Goal: Information Seeking & Learning: Learn about a topic

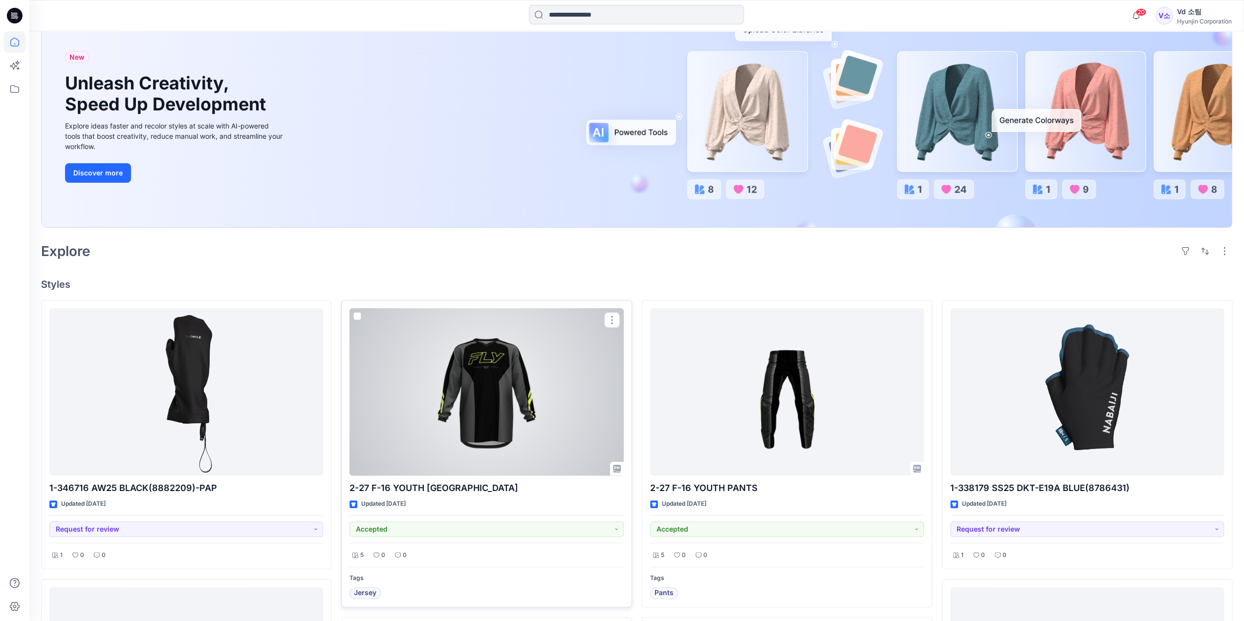
scroll to position [98, 0]
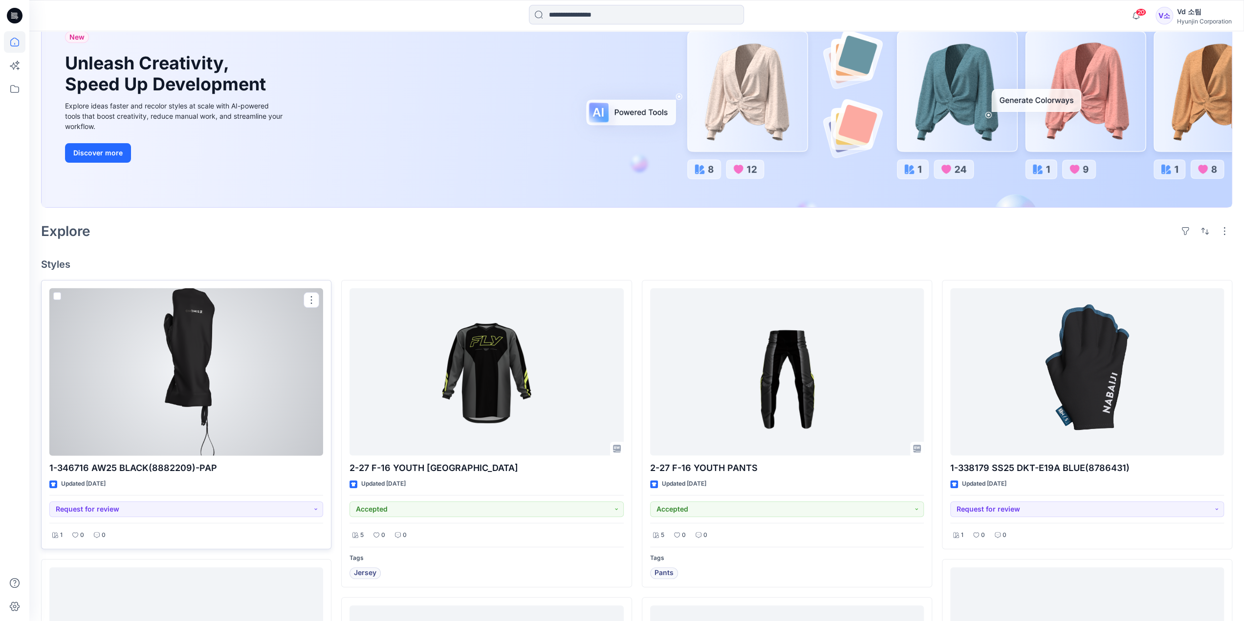
click at [90, 391] on div at bounding box center [186, 372] width 274 height 168
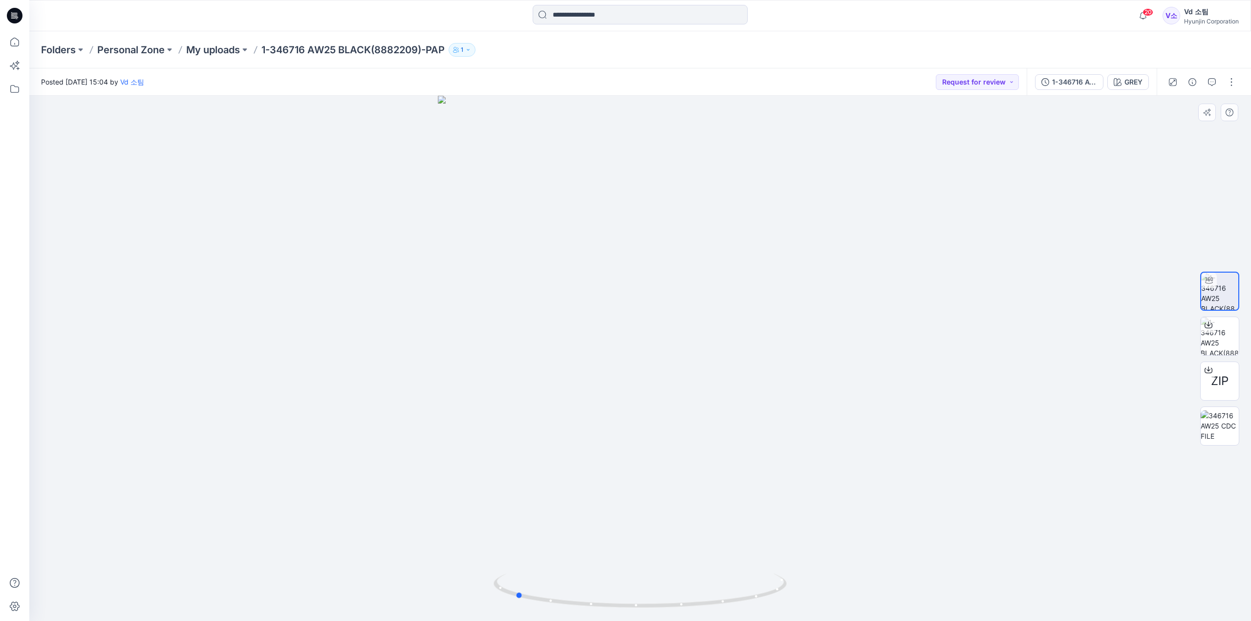
drag, startPoint x: 745, startPoint y: 552, endPoint x: 629, endPoint y: 556, distance: 116.4
click at [629, 556] on div at bounding box center [640, 358] width 1222 height 525
click at [1214, 344] on img at bounding box center [1220, 336] width 38 height 38
click at [1223, 295] on img at bounding box center [1219, 291] width 37 height 37
drag, startPoint x: 622, startPoint y: 614, endPoint x: 778, endPoint y: 619, distance: 156.5
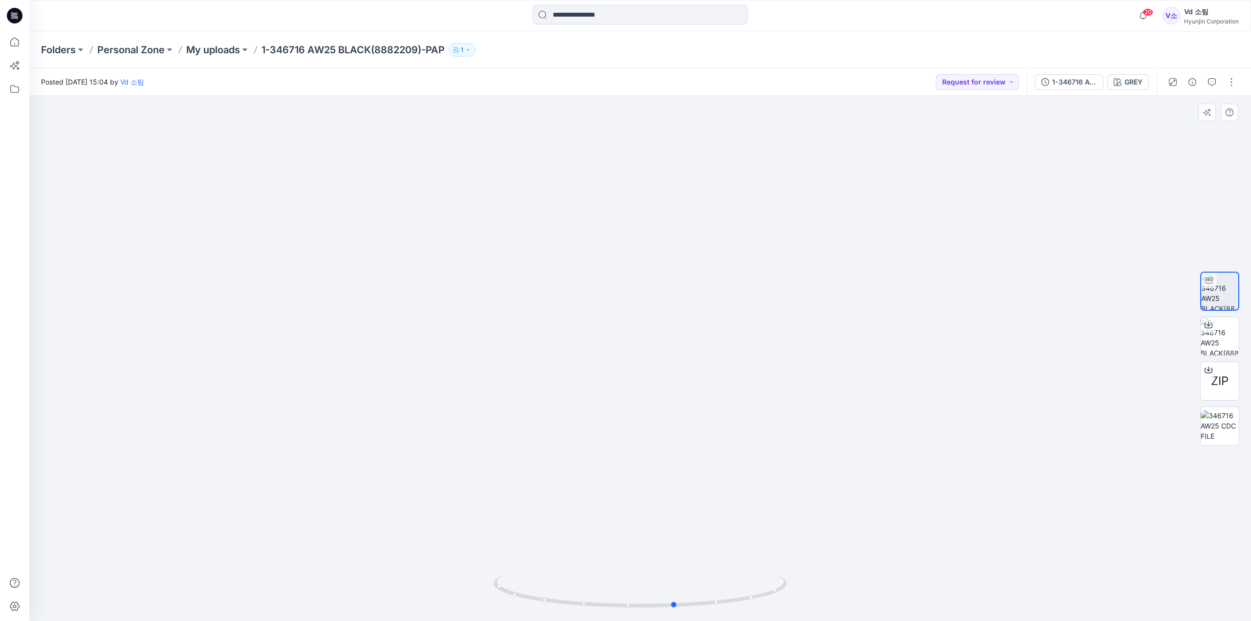
click at [778, 619] on img at bounding box center [640, 597] width 293 height 47
drag, startPoint x: 907, startPoint y: 375, endPoint x: 734, endPoint y: 573, distance: 262.9
click at [732, 576] on div at bounding box center [640, 358] width 1222 height 525
drag, startPoint x: 762, startPoint y: 217, endPoint x: 769, endPoint y: 286, distance: 69.3
click at [769, 286] on img at bounding box center [640, 358] width 733 height 525
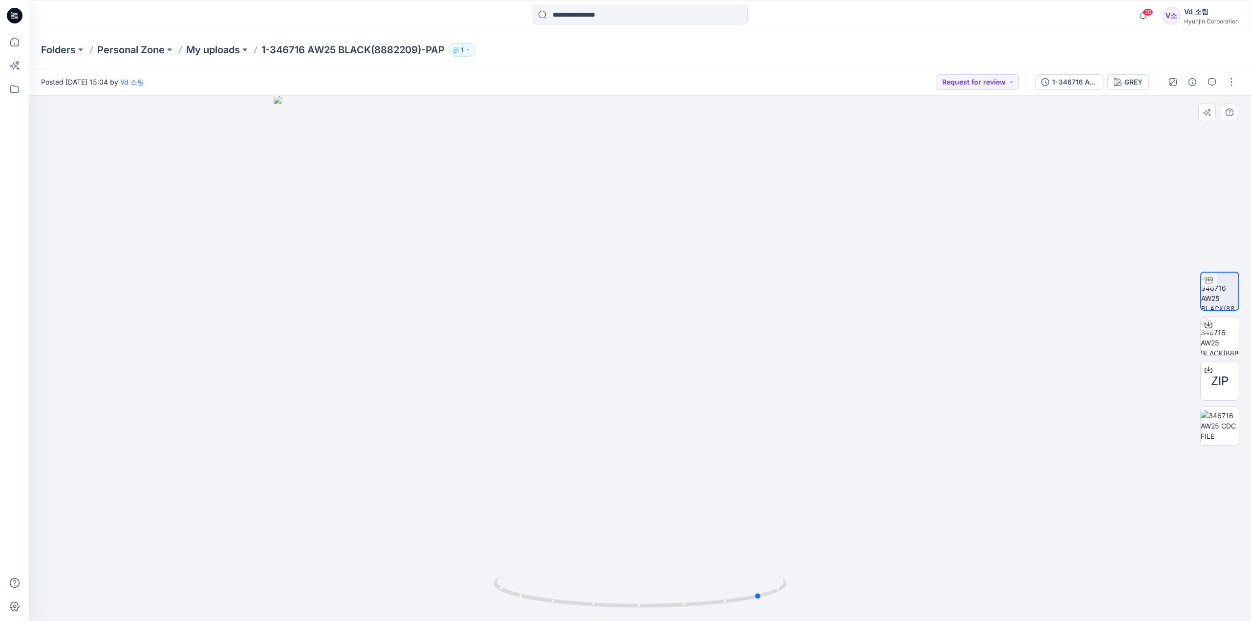
drag, startPoint x: 578, startPoint y: 610, endPoint x: 391, endPoint y: 597, distance: 187.7
click at [391, 597] on div at bounding box center [640, 358] width 1222 height 525
drag, startPoint x: 731, startPoint y: 606, endPoint x: 737, endPoint y: 604, distance: 6.2
click at [737, 604] on icon at bounding box center [642, 592] width 296 height 37
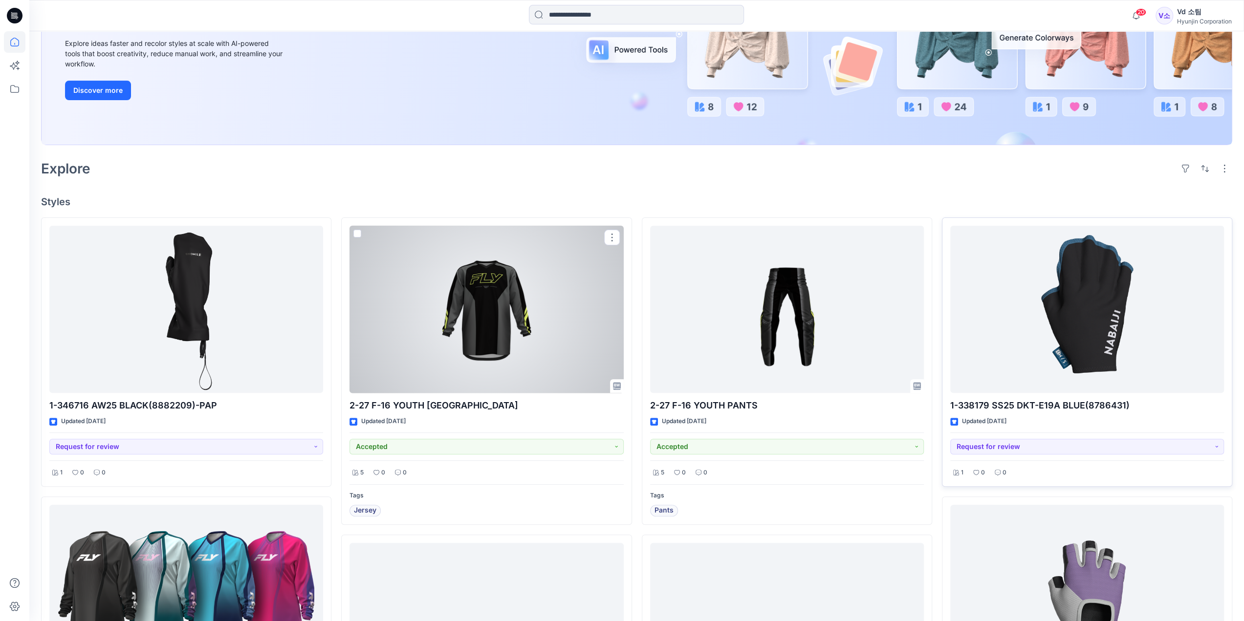
scroll to position [244, 0]
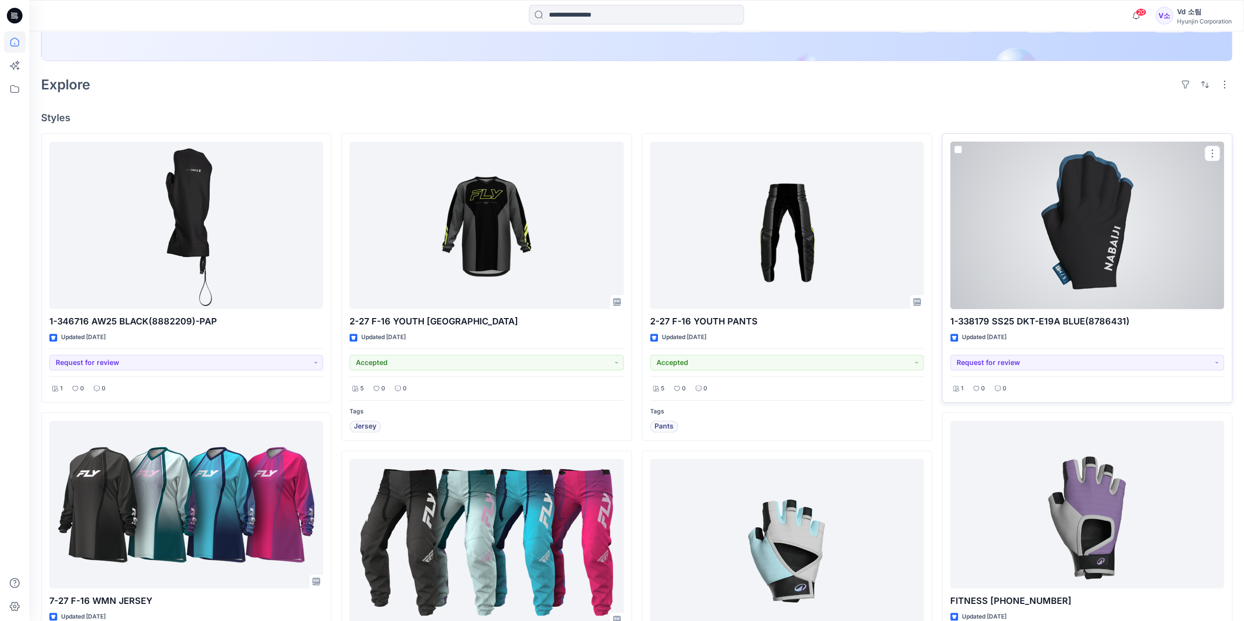
click at [1099, 204] on div at bounding box center [1087, 226] width 274 height 168
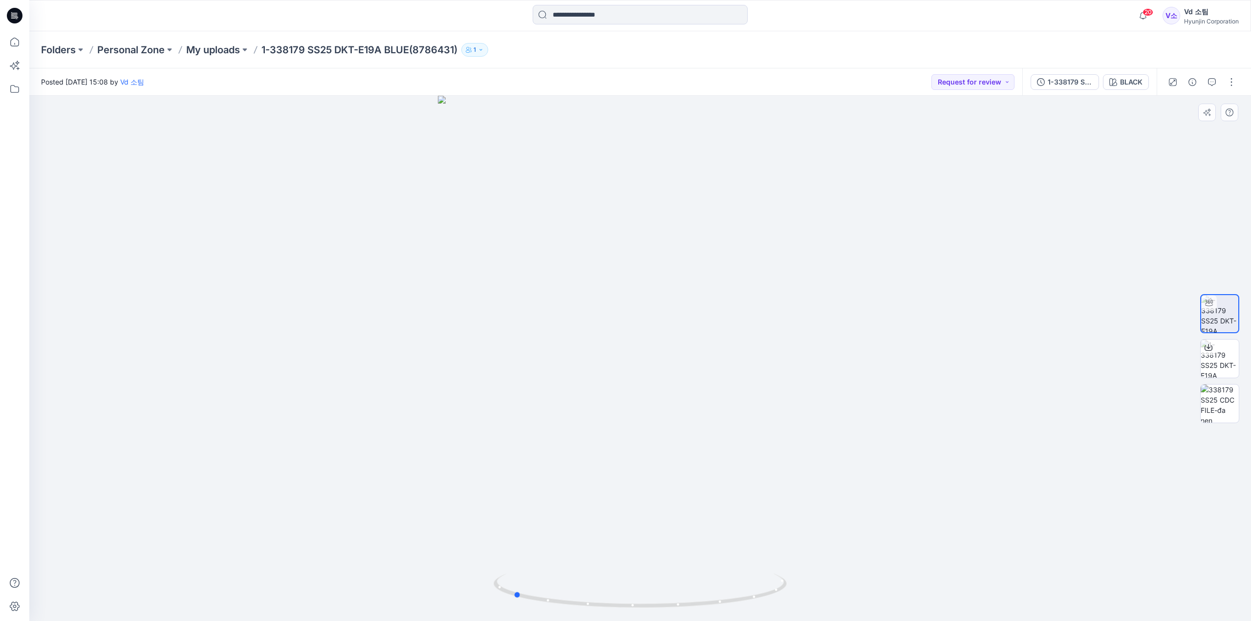
drag, startPoint x: 748, startPoint y: 436, endPoint x: 924, endPoint y: 444, distance: 175.6
click at [924, 444] on div at bounding box center [640, 358] width 1222 height 525
click at [1210, 392] on img at bounding box center [1220, 404] width 38 height 38
click at [1224, 400] on img at bounding box center [1219, 403] width 37 height 37
drag, startPoint x: 1225, startPoint y: 400, endPoint x: 1078, endPoint y: 365, distance: 150.8
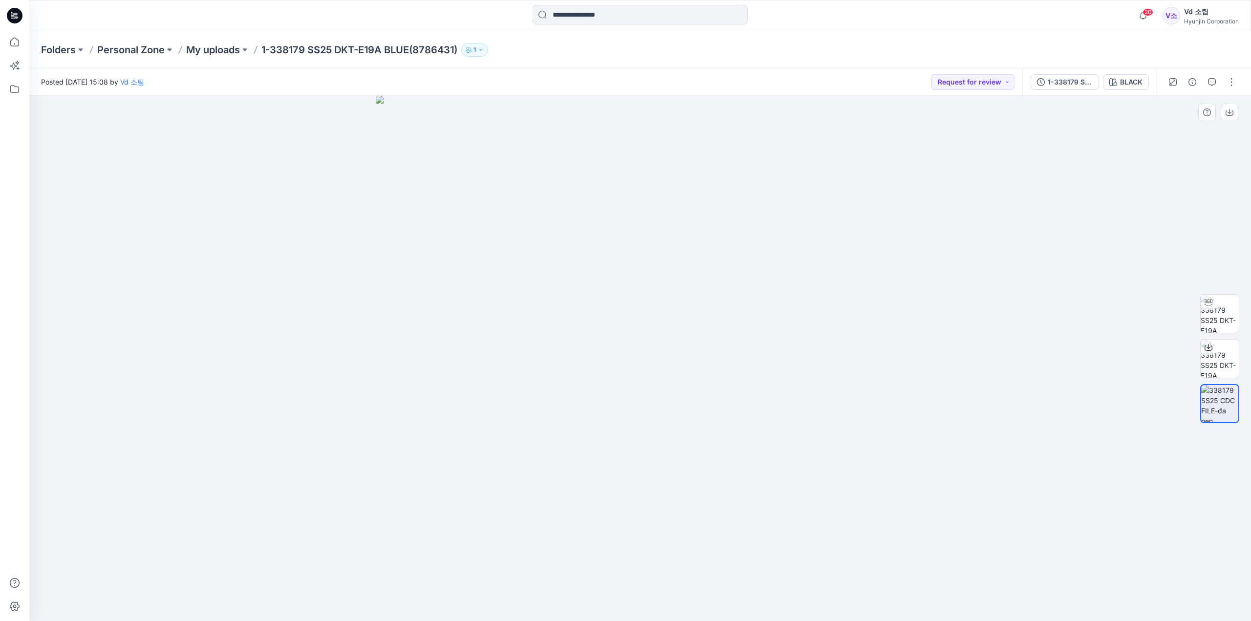
click at [1078, 365] on div at bounding box center [640, 358] width 1222 height 525
click at [1229, 326] on img at bounding box center [1220, 314] width 38 height 38
click at [1223, 408] on img at bounding box center [1220, 404] width 38 height 38
drag, startPoint x: 1223, startPoint y: 408, endPoint x: 1074, endPoint y: 362, distance: 155.7
click at [1074, 362] on div at bounding box center [640, 358] width 1222 height 525
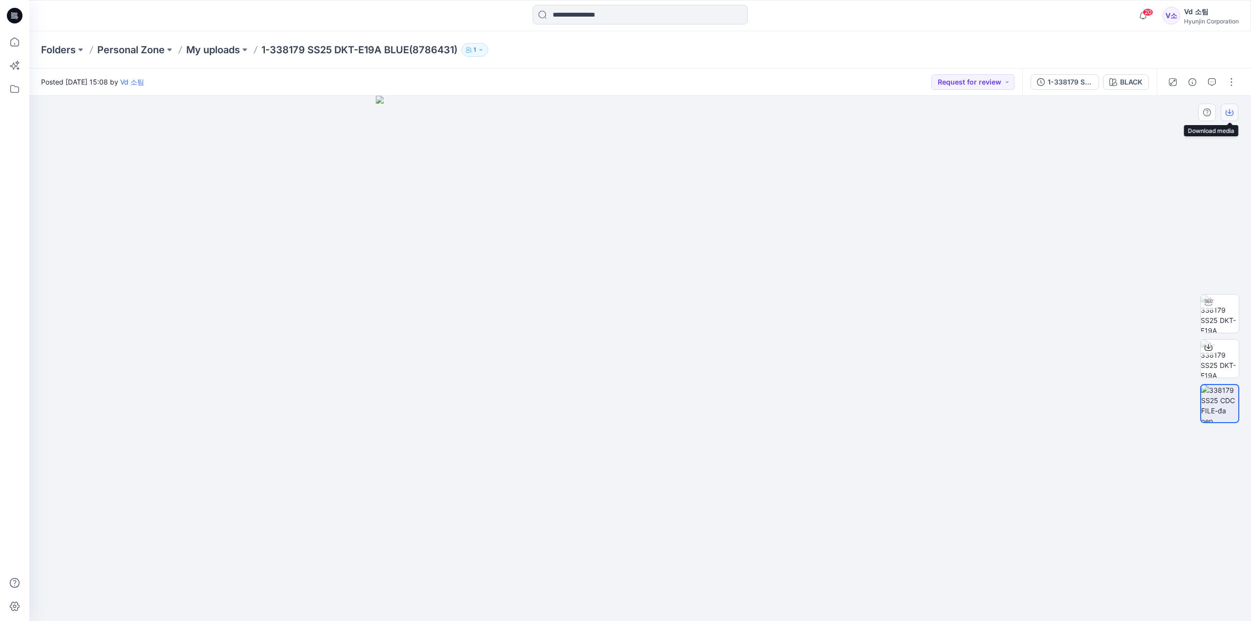
click at [1231, 118] on button "button" at bounding box center [1230, 113] width 18 height 18
drag, startPoint x: 1237, startPoint y: 320, endPoint x: 1232, endPoint y: 316, distance: 6.3
click at [1237, 320] on img at bounding box center [1220, 314] width 38 height 38
drag, startPoint x: 582, startPoint y: 601, endPoint x: 650, endPoint y: 603, distance: 68.4
click at [650, 603] on icon at bounding box center [642, 592] width 296 height 37
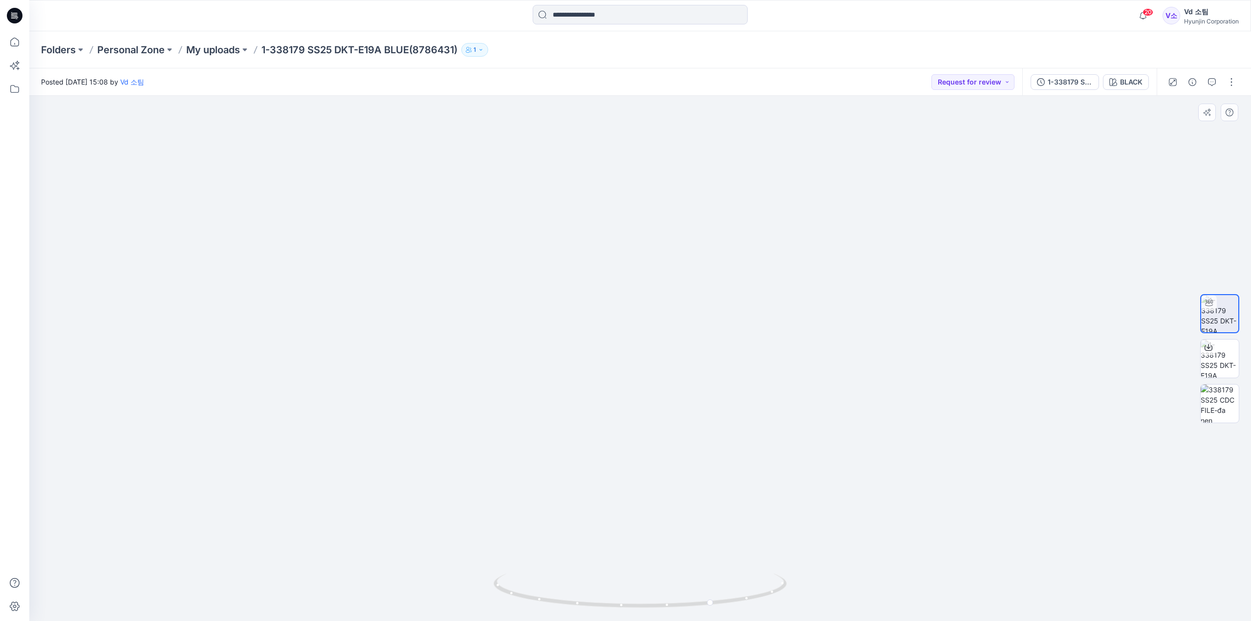
drag, startPoint x: 501, startPoint y: 262, endPoint x: 502, endPoint y: 298, distance: 35.2
click at [502, 298] on img at bounding box center [640, 286] width 673 height 671
drag, startPoint x: 523, startPoint y: 261, endPoint x: 527, endPoint y: 416, distance: 156.0
click at [527, 416] on img at bounding box center [640, 351] width 733 height 540
drag, startPoint x: 611, startPoint y: 607, endPoint x: 530, endPoint y: 613, distance: 80.9
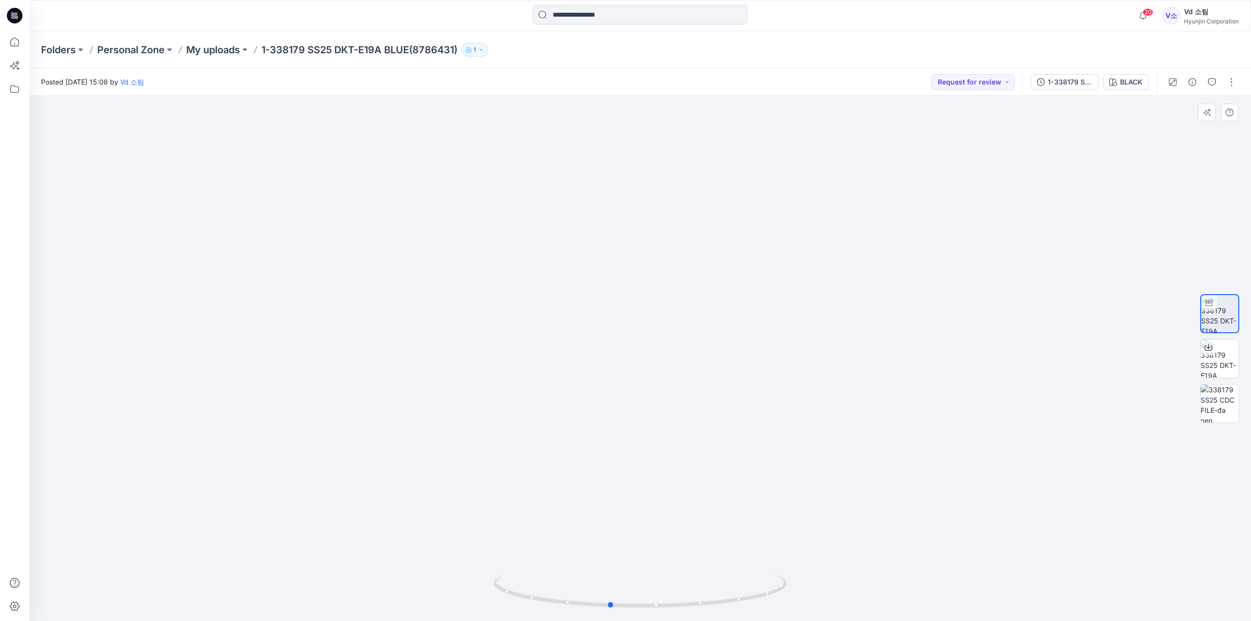
click at [530, 613] on div at bounding box center [640, 596] width 293 height 49
drag, startPoint x: 588, startPoint y: 609, endPoint x: 597, endPoint y: 556, distance: 53.5
click at [617, 607] on icon at bounding box center [642, 592] width 296 height 37
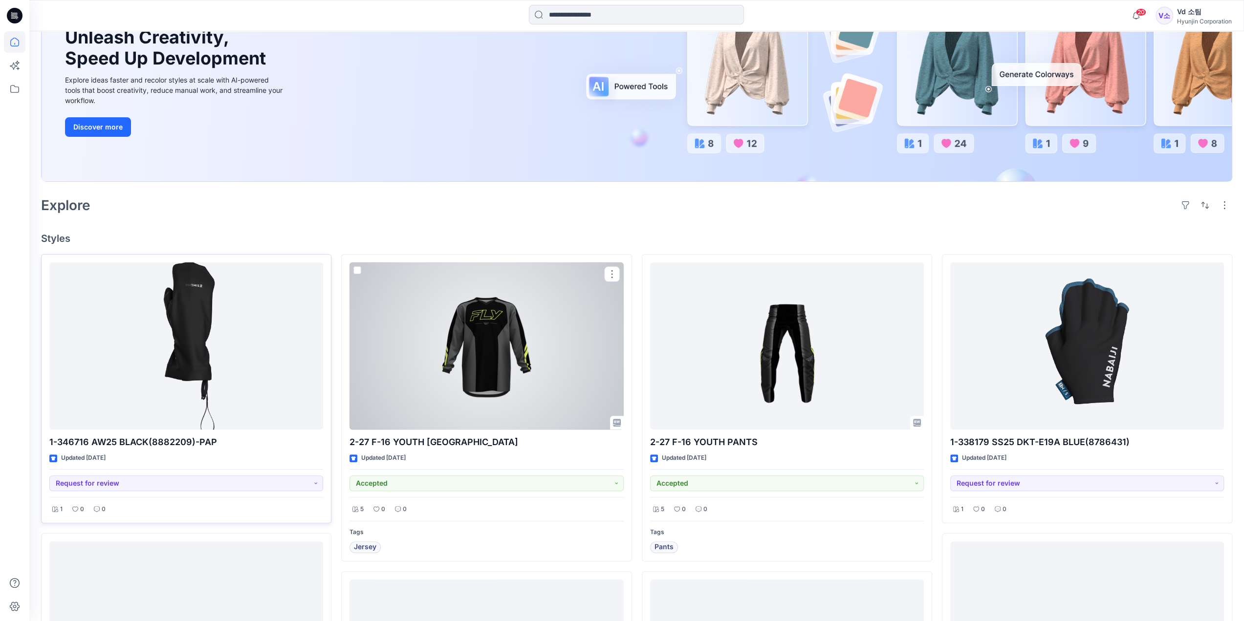
scroll to position [147, 0]
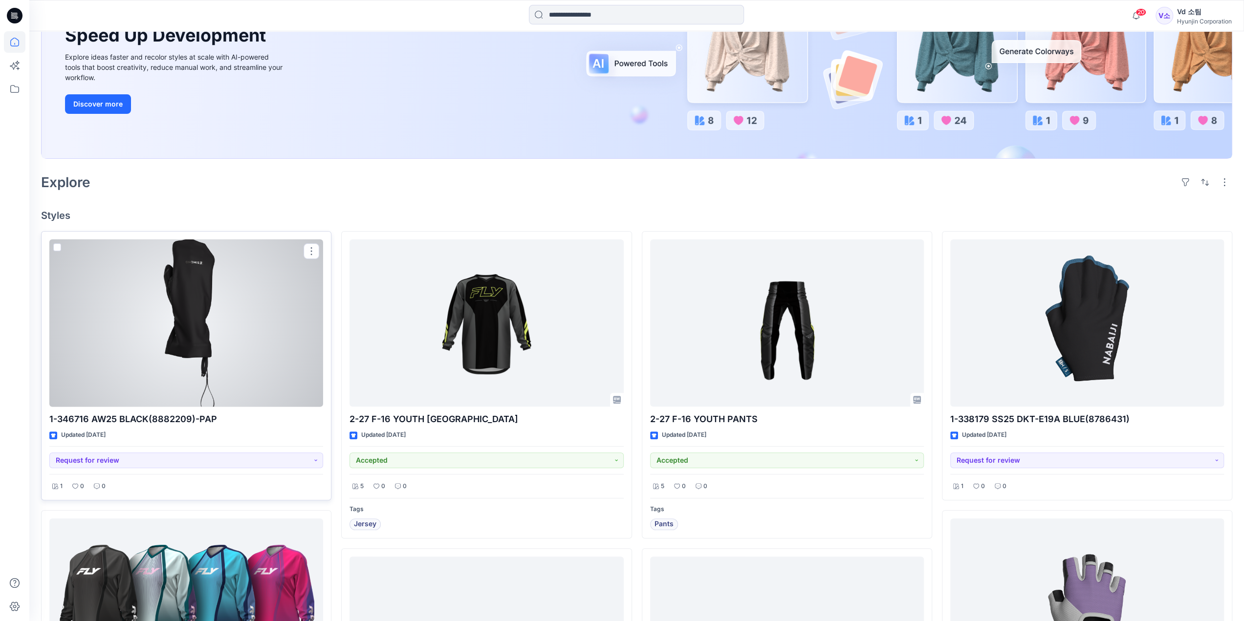
click at [214, 359] on div at bounding box center [186, 323] width 274 height 168
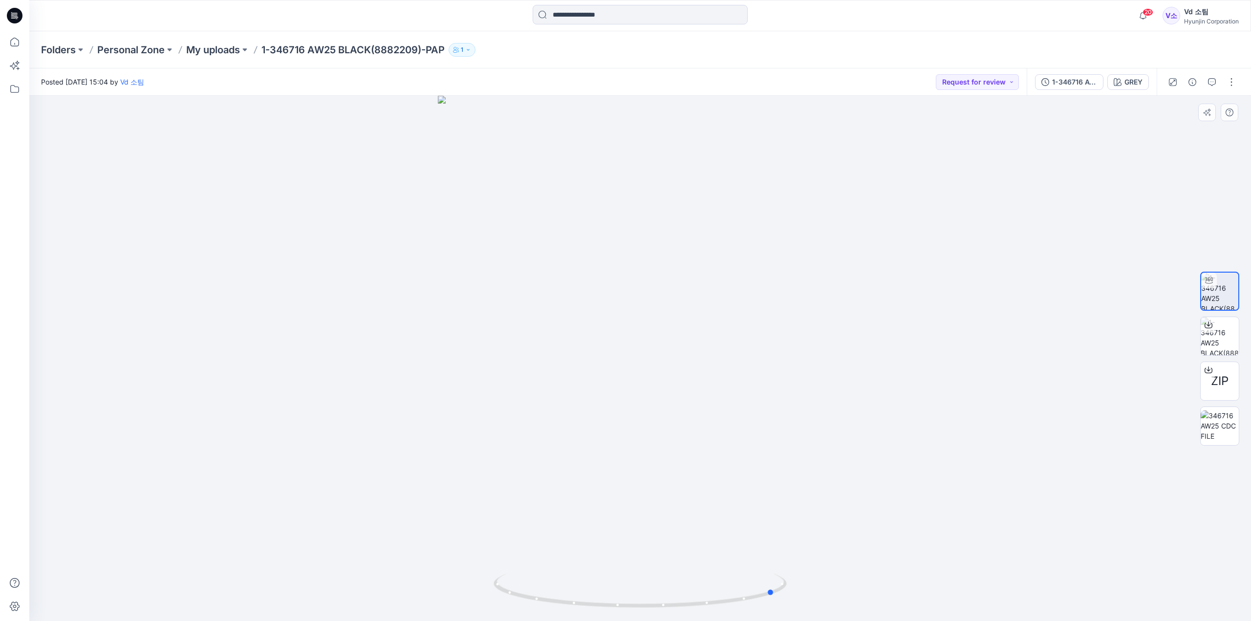
drag, startPoint x: 687, startPoint y: 554, endPoint x: 758, endPoint y: 560, distance: 71.2
click at [758, 560] on div at bounding box center [640, 358] width 1222 height 525
drag, startPoint x: 609, startPoint y: 237, endPoint x: 632, endPoint y: 416, distance: 180.8
click at [632, 416] on img at bounding box center [640, 266] width 726 height 712
drag, startPoint x: 594, startPoint y: 603, endPoint x: 676, endPoint y: 612, distance: 82.6
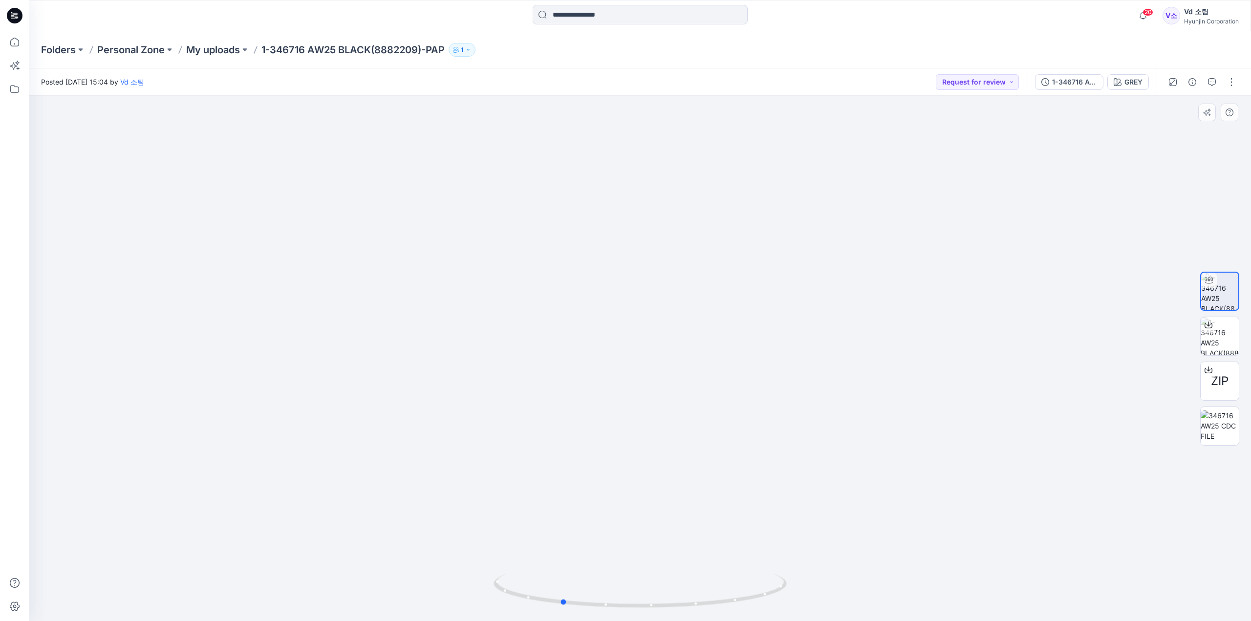
click at [676, 612] on div at bounding box center [640, 596] width 293 height 49
drag, startPoint x: 696, startPoint y: 602, endPoint x: 715, endPoint y: 593, distance: 19.9
click at [715, 593] on icon at bounding box center [642, 592] width 296 height 37
drag, startPoint x: 683, startPoint y: 602, endPoint x: 509, endPoint y: 607, distance: 174.6
click at [509, 607] on icon at bounding box center [642, 592] width 296 height 37
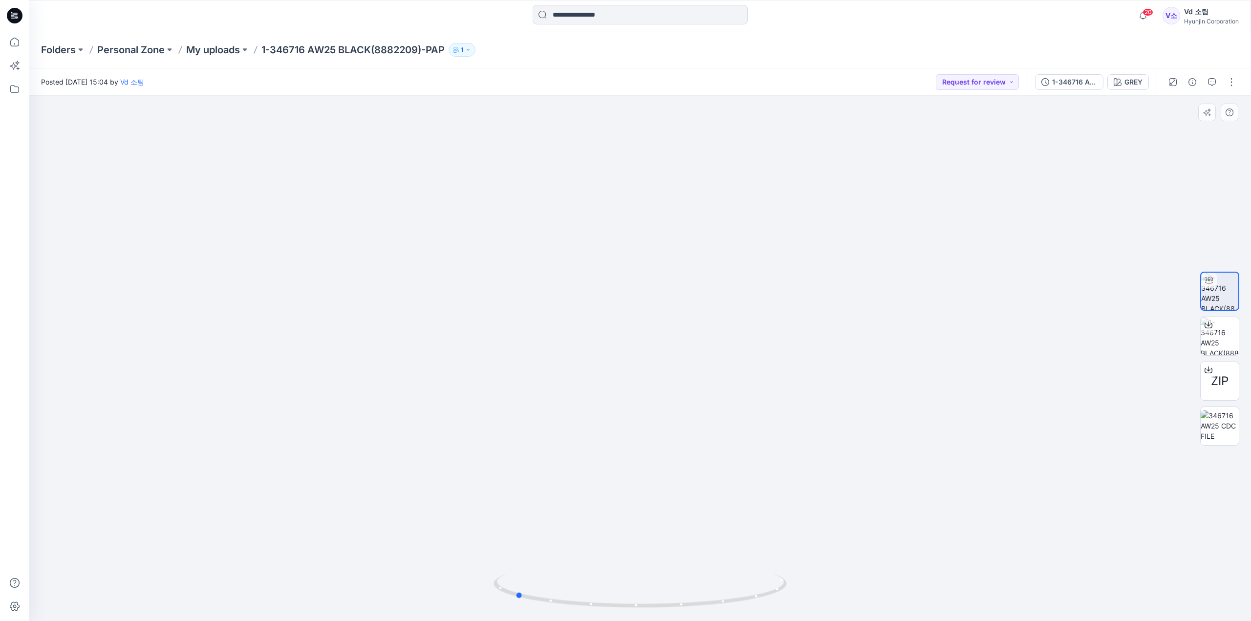
drag, startPoint x: 654, startPoint y: 615, endPoint x: 739, endPoint y: 618, distance: 85.1
click at [739, 618] on div at bounding box center [640, 596] width 293 height 49
drag, startPoint x: 874, startPoint y: 449, endPoint x: 843, endPoint y: 325, distance: 127.7
click at [843, 325] on img at bounding box center [640, 290] width 545 height 662
drag, startPoint x: 663, startPoint y: 608, endPoint x: 624, endPoint y: 603, distance: 38.9
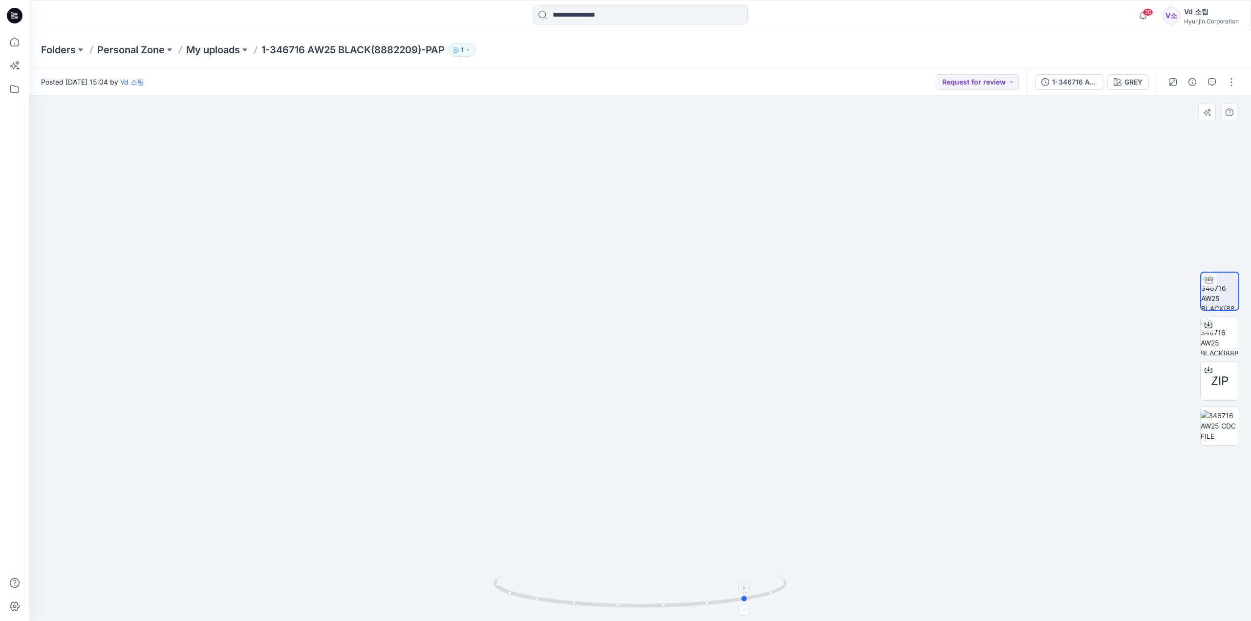
click at [624, 603] on icon at bounding box center [642, 592] width 296 height 37
drag, startPoint x: 752, startPoint y: 209, endPoint x: 756, endPoint y: 334, distance: 125.2
click at [756, 334] on img at bounding box center [640, 305] width 679 height 632
drag, startPoint x: 667, startPoint y: 250, endPoint x: 653, endPoint y: 347, distance: 97.3
click at [653, 347] on img at bounding box center [640, 343] width 679 height 555
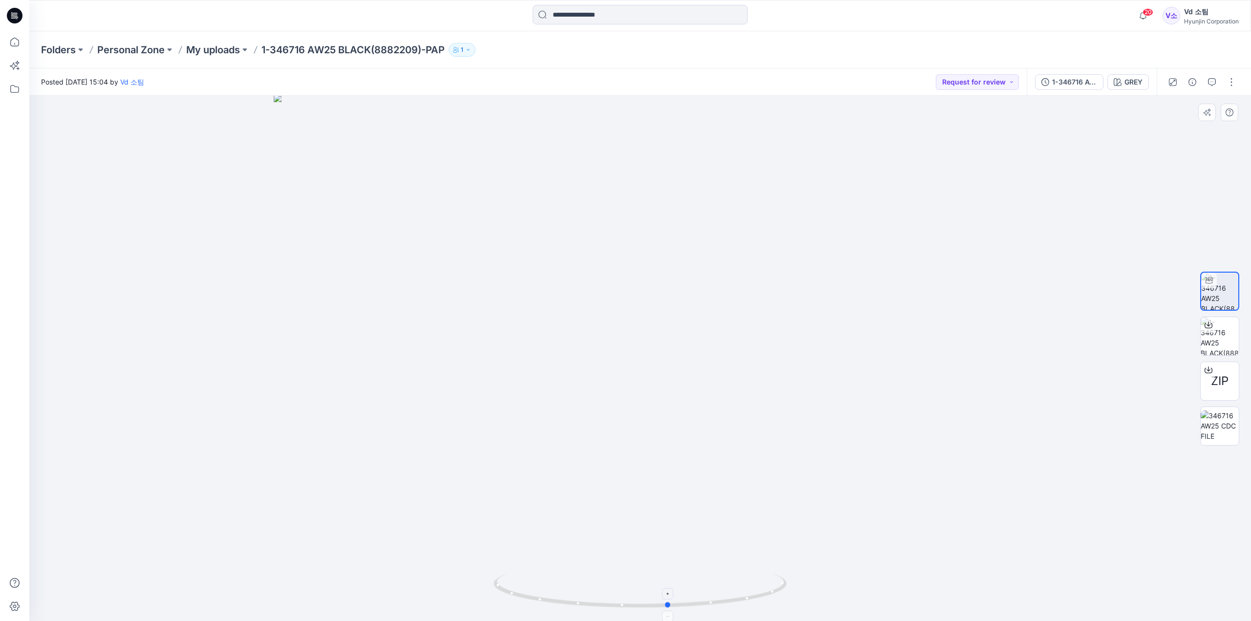
drag, startPoint x: 688, startPoint y: 607, endPoint x: 609, endPoint y: 606, distance: 79.2
click at [609, 606] on icon at bounding box center [642, 592] width 296 height 37
click at [13, 17] on icon at bounding box center [15, 16] width 16 height 16
